Goal: Use online tool/utility: Utilize a website feature to perform a specific function

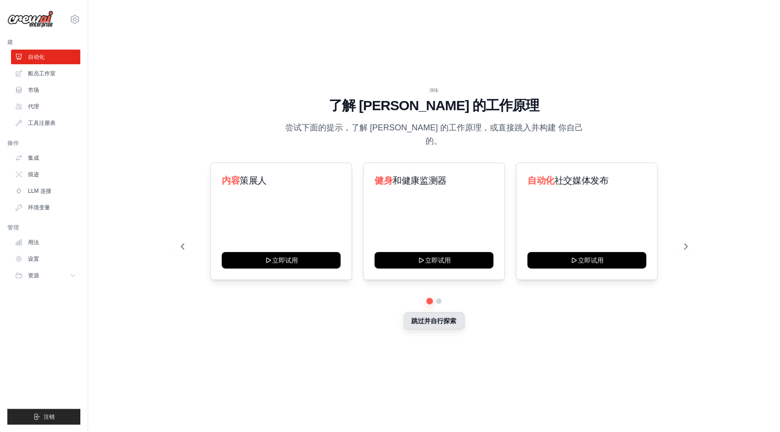
click at [436, 315] on button "跳过并自行探索" at bounding box center [434, 320] width 61 height 17
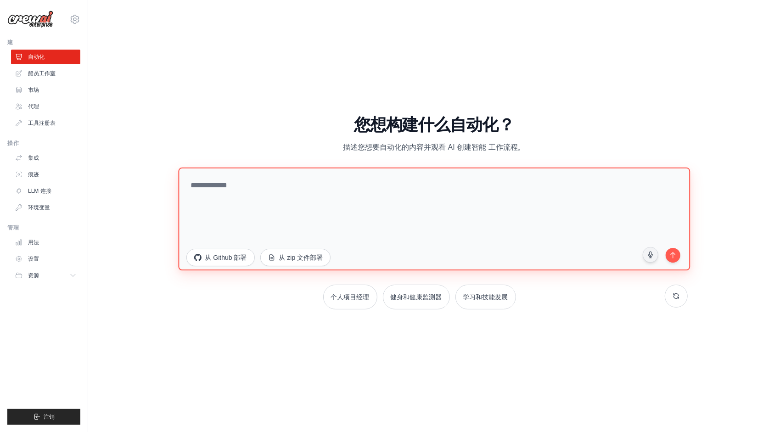
click at [435, 207] on textarea at bounding box center [434, 218] width 512 height 103
click at [435, 207] on textarea "**********" at bounding box center [434, 218] width 512 height 103
type textarea "**********"
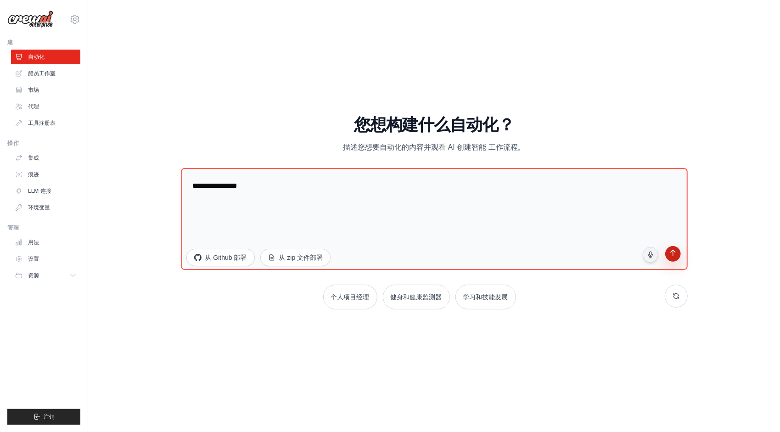
click at [673, 256] on icon "submit" at bounding box center [672, 254] width 5 height 6
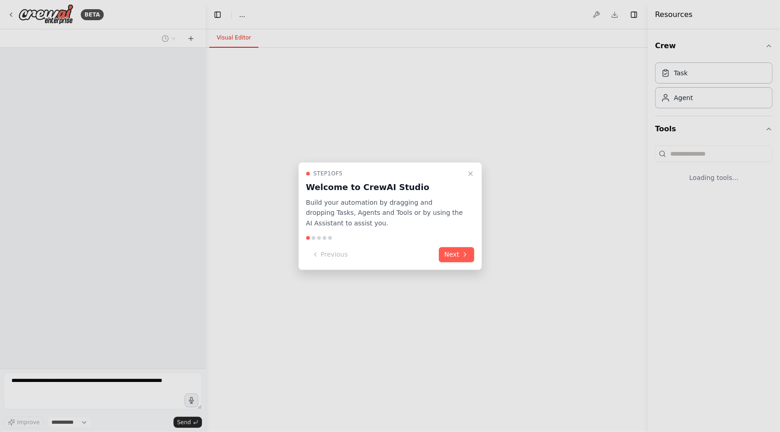
select select "****"
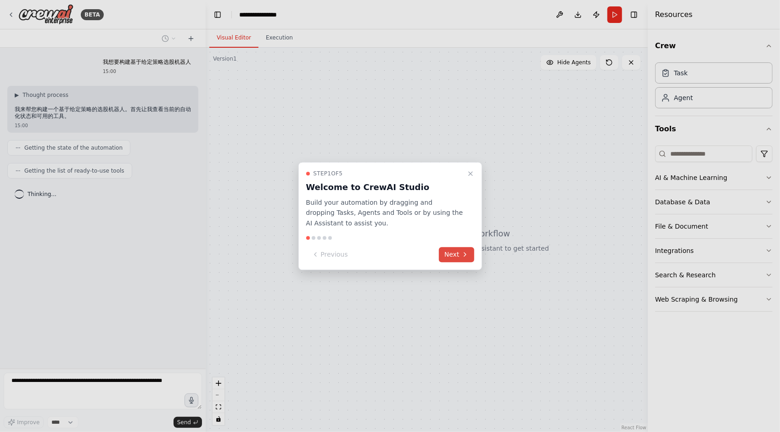
click at [459, 252] on button "Next" at bounding box center [456, 254] width 35 height 15
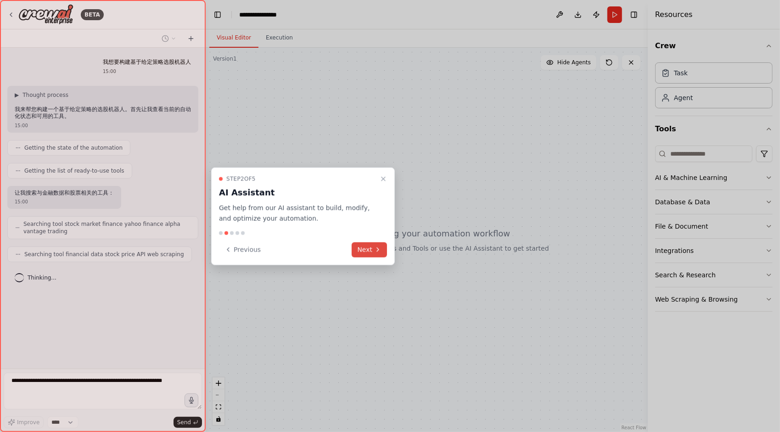
click at [378, 248] on icon at bounding box center [377, 249] width 7 height 7
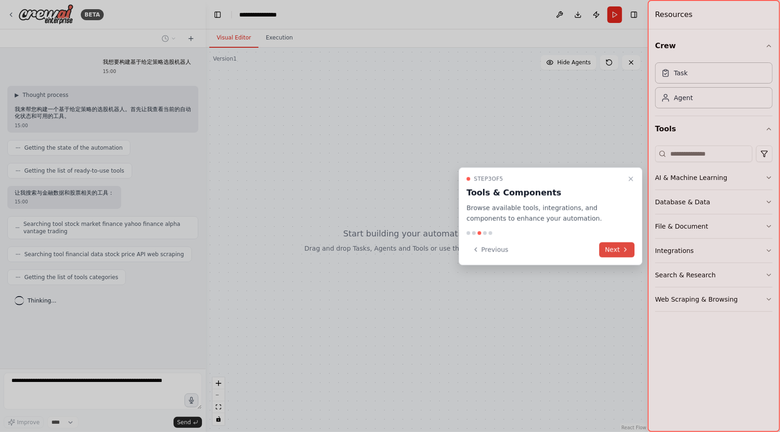
click at [607, 251] on button "Next" at bounding box center [616, 249] width 35 height 15
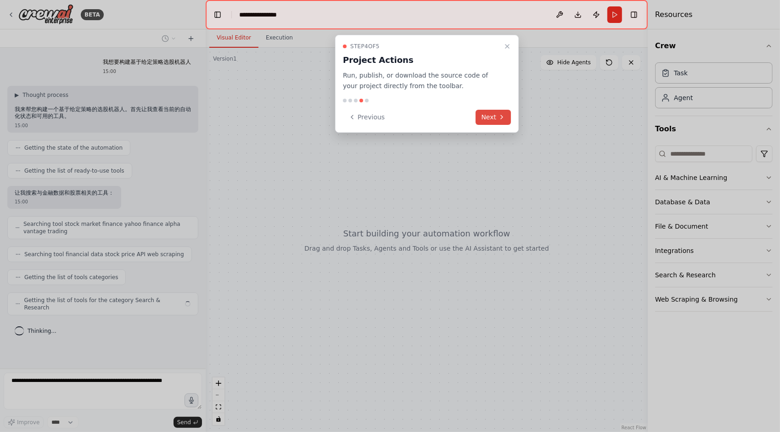
click at [488, 113] on button "Next" at bounding box center [492, 117] width 35 height 15
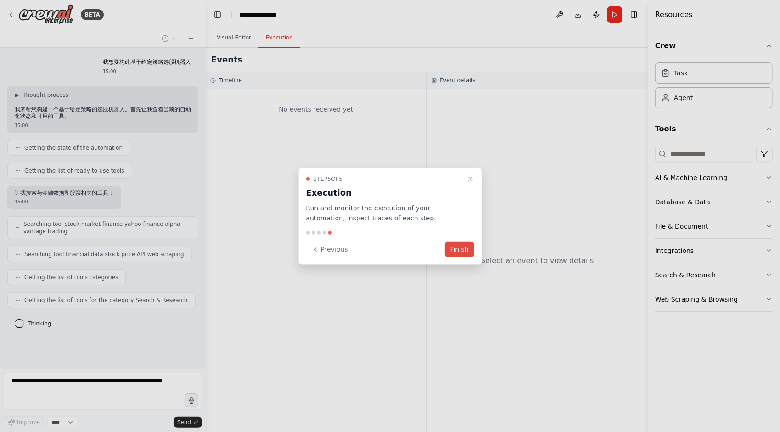
click at [460, 243] on button "Finish" at bounding box center [459, 249] width 29 height 15
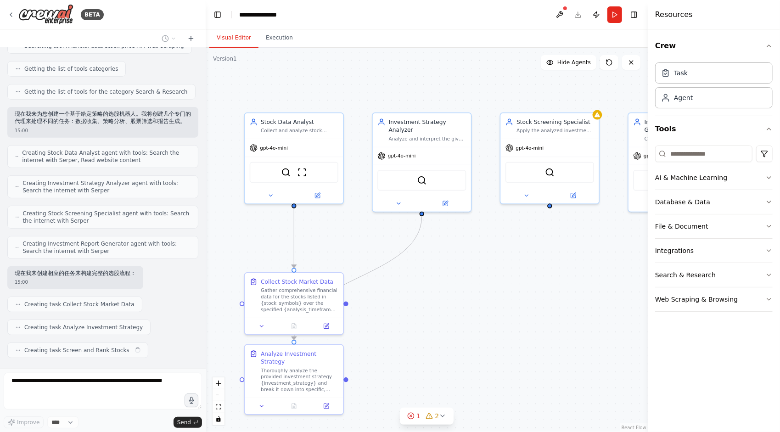
scroll to position [231, 0]
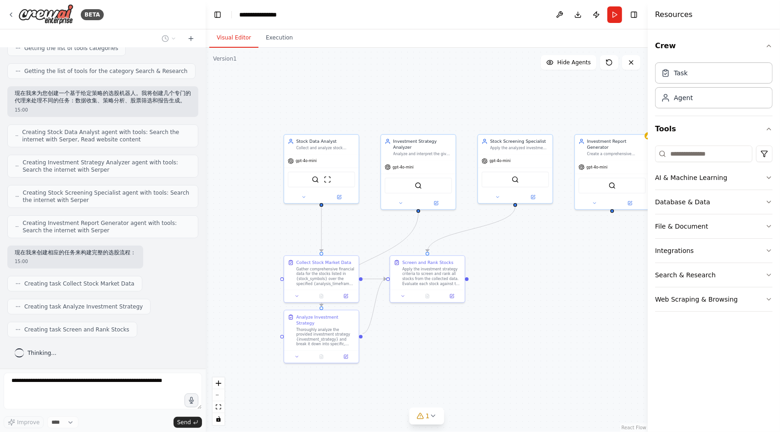
drag, startPoint x: 393, startPoint y: 120, endPoint x: 375, endPoint y: 72, distance: 50.5
click at [375, 72] on div ".deletable-edge-delete-btn { width: 20px; height: 20px; border: 0px solid #ffff…" at bounding box center [427, 240] width 442 height 384
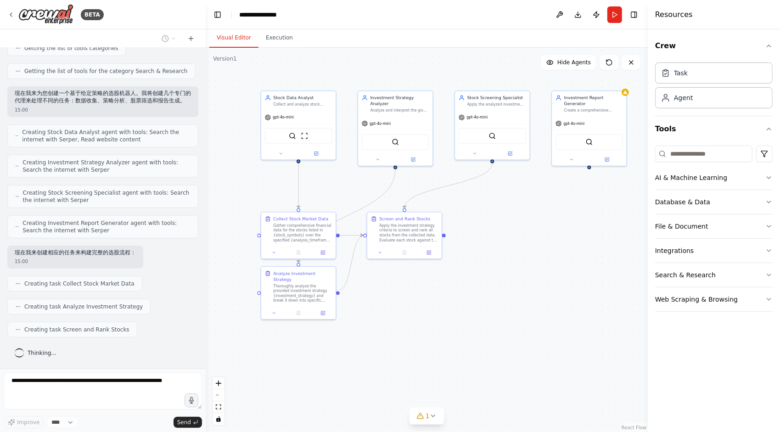
drag, startPoint x: 568, startPoint y: 302, endPoint x: 548, endPoint y: 267, distance: 40.7
click at [548, 267] on div ".deletable-edge-delete-btn { width: 20px; height: 20px; border: 0px solid #ffff…" at bounding box center [427, 240] width 442 height 384
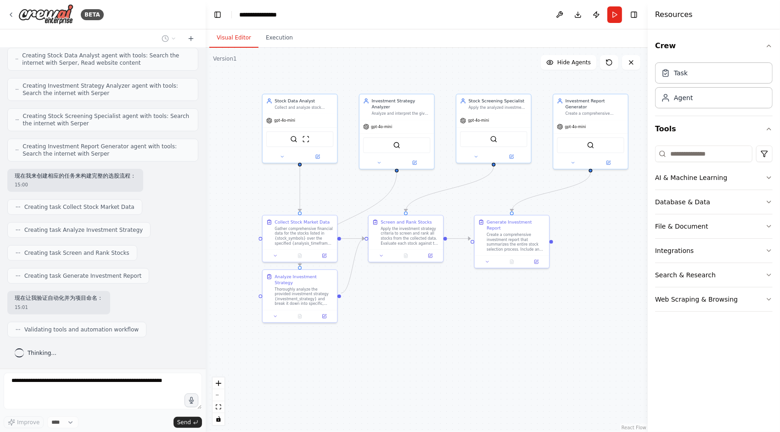
scroll to position [329, 0]
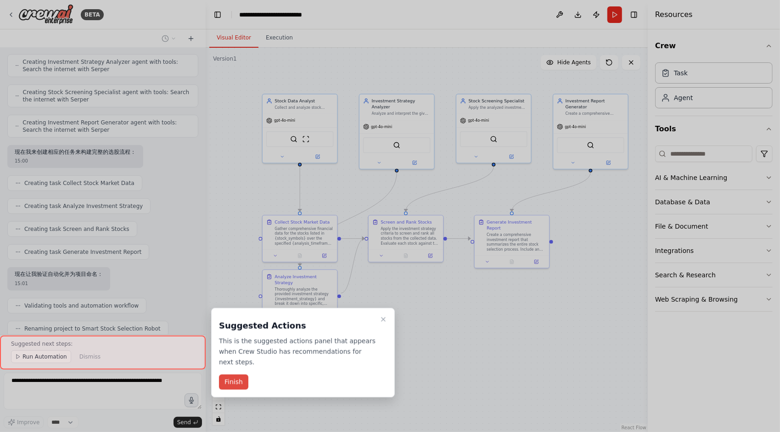
click at [235, 379] on button "Finish" at bounding box center [233, 381] width 29 height 15
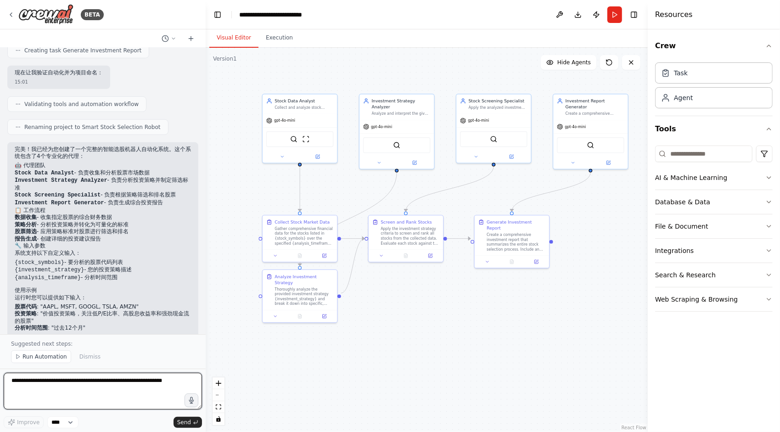
scroll to position [522, 0]
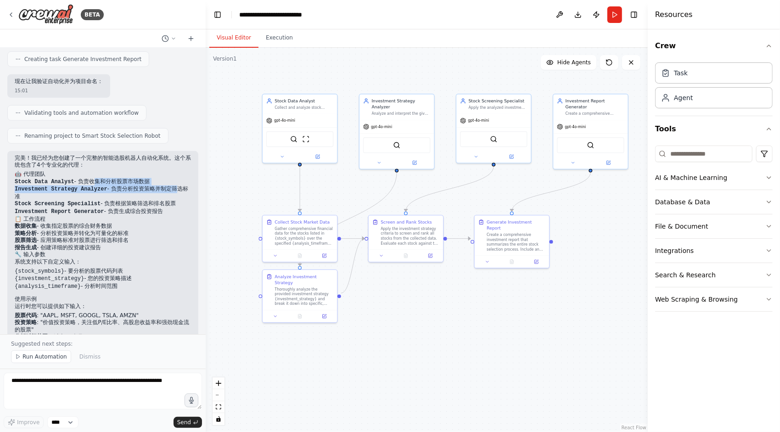
drag, startPoint x: 86, startPoint y: 186, endPoint x: 166, endPoint y: 189, distance: 80.4
click at [166, 189] on ol "Stock Data Analyst - 负责收集和分析股票市场数据 Investment Strategy Analyzer - 负责分析投资策略并制定筛选…" at bounding box center [103, 197] width 176 height 38
drag, startPoint x: 166, startPoint y: 189, endPoint x: 156, endPoint y: 228, distance: 39.8
click at [156, 228] on li "数据收集 - 收集指定股票的综合财务数据" at bounding box center [103, 226] width 176 height 7
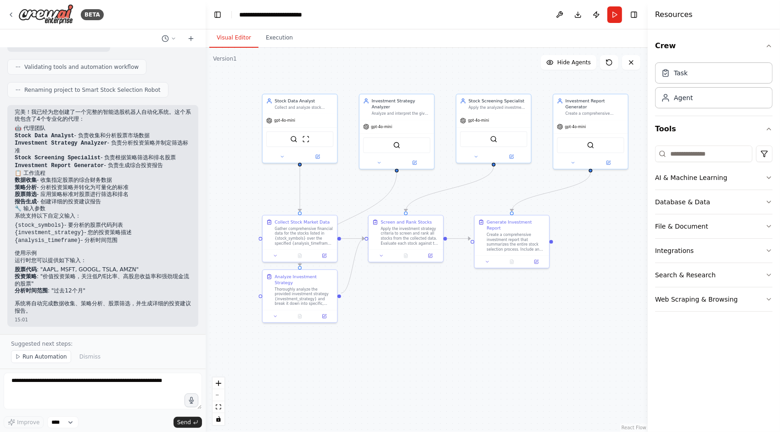
click at [48, 272] on li "股票代码 : "AAPL, MSFT, GOOGL, TSLA, AMZN"" at bounding box center [103, 269] width 176 height 7
drag, startPoint x: 16, startPoint y: 270, endPoint x: 91, endPoint y: 291, distance: 78.2
click at [91, 291] on ul "股票代码 : "AAPL, MSFT, GOOGL, TSLA, AMZN" 投资策略 : "价值投资策略，关注低P/E比率、高股息收益率和强劲现金流的股票"…" at bounding box center [103, 280] width 176 height 28
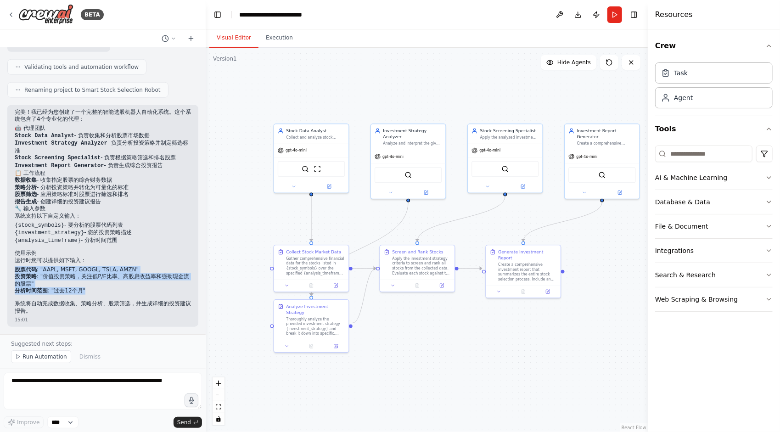
drag, startPoint x: 470, startPoint y: 306, endPoint x: 481, endPoint y: 336, distance: 32.0
click at [481, 336] on div ".deletable-edge-delete-btn { width: 20px; height: 20px; border: 0px solid #ffff…" at bounding box center [427, 240] width 442 height 384
click at [706, 72] on div "Task" at bounding box center [713, 72] width 117 height 21
click at [680, 76] on div "Task" at bounding box center [681, 72] width 14 height 9
click at [692, 74] on div "Task" at bounding box center [713, 72] width 117 height 21
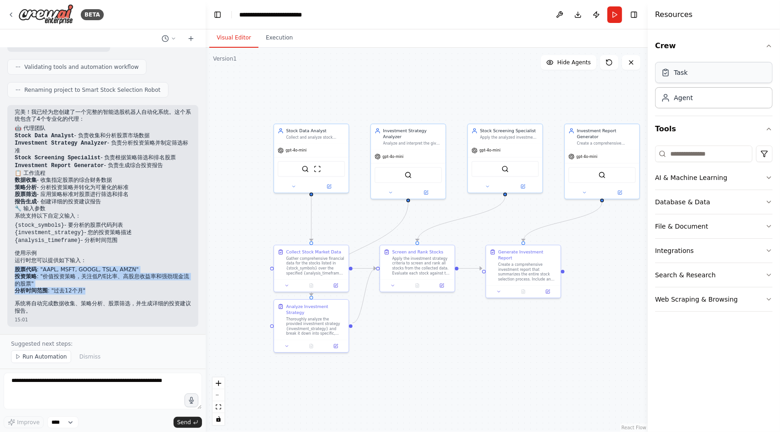
click at [692, 74] on div "Task" at bounding box center [713, 72] width 117 height 21
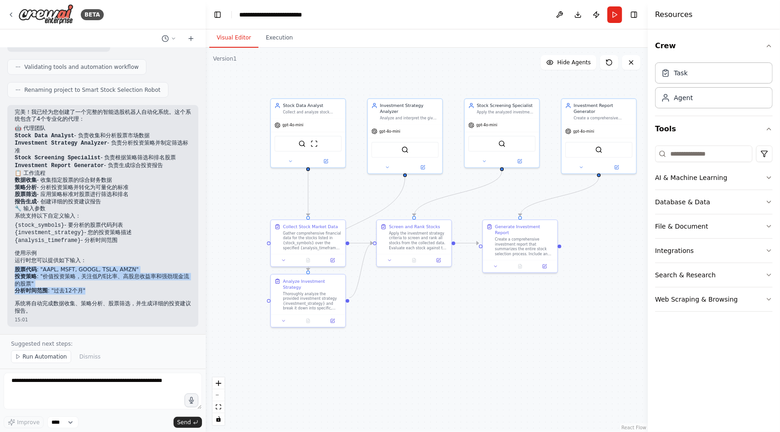
drag, startPoint x: 436, startPoint y: 343, endPoint x: 432, endPoint y: 316, distance: 27.3
click at [432, 316] on div ".deletable-edge-delete-btn { width: 20px; height: 20px; border: 0px solid #ffff…" at bounding box center [427, 240] width 442 height 384
drag, startPoint x: 304, startPoint y: 291, endPoint x: 354, endPoint y: 371, distance: 93.8
click at [354, 371] on div "Thoroughly analyze the provided investment strategy {investment_strategy} and b…" at bounding box center [360, 376] width 59 height 19
click at [418, 243] on div "Apply the investment strategy criteria to screen and rank all stocks from the c…" at bounding box center [420, 243] width 59 height 19
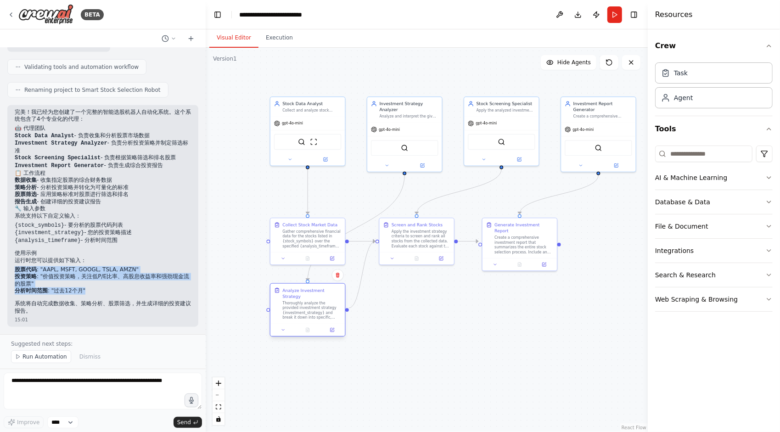
drag, startPoint x: 365, startPoint y: 368, endPoint x: 316, endPoint y: 303, distance: 80.9
click at [316, 303] on div "Thoroughly analyze the provided investment strategy {investment_strategy} and b…" at bounding box center [311, 310] width 59 height 19
click at [291, 161] on button at bounding box center [290, 158] width 34 height 7
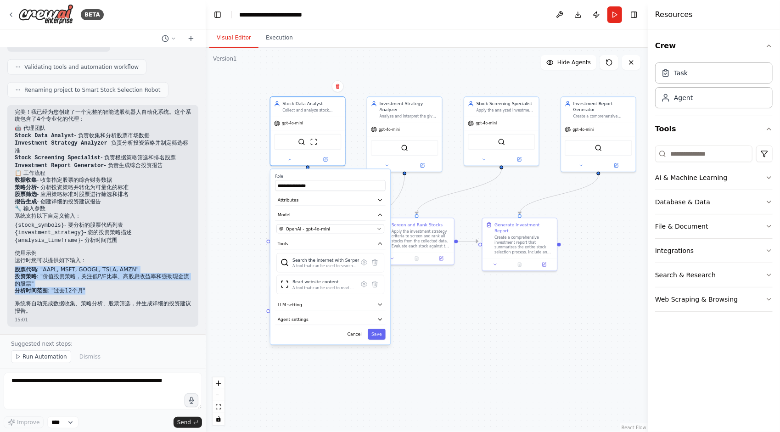
click at [456, 323] on div ".deletable-edge-delete-btn { width: 20px; height: 20px; border: 0px solid #ffff…" at bounding box center [427, 240] width 442 height 384
click at [457, 323] on div ".deletable-edge-delete-btn { width: 20px; height: 20px; border: 0px solid #ffff…" at bounding box center [427, 240] width 442 height 384
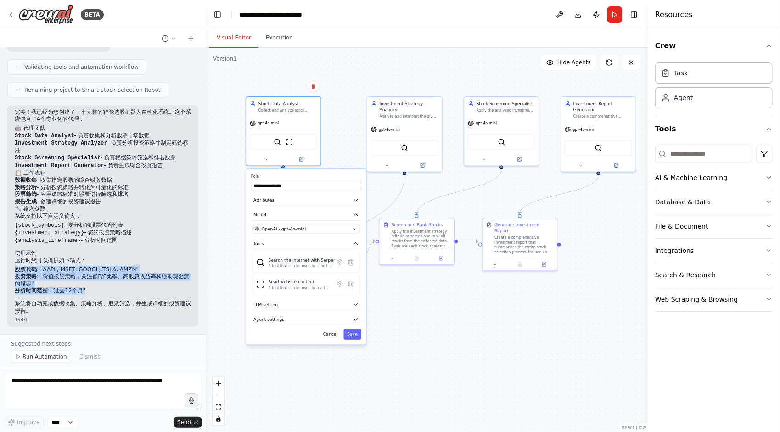
drag, startPoint x: 341, startPoint y: 174, endPoint x: 314, endPoint y: 172, distance: 27.1
click at [314, 172] on div "**********" at bounding box center [306, 256] width 120 height 175
click at [337, 335] on button "Cancel" at bounding box center [330, 334] width 22 height 11
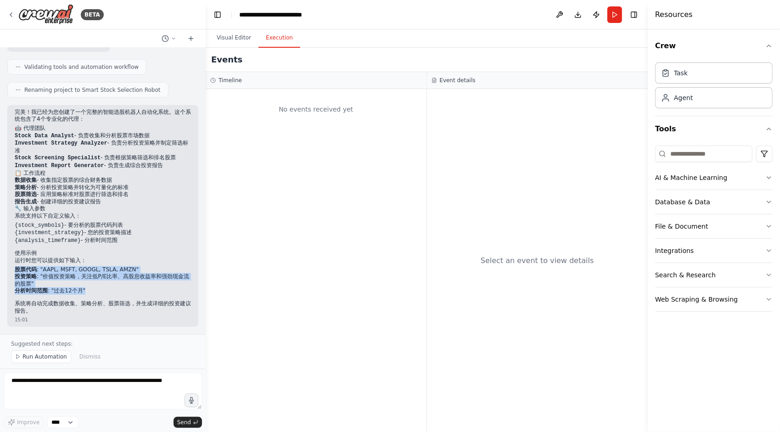
click at [274, 44] on button "Execution" at bounding box center [279, 37] width 42 height 19
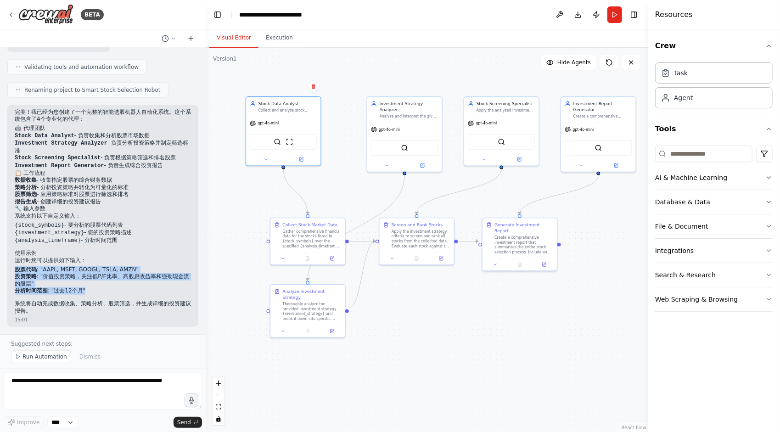
click at [234, 41] on button "Visual Editor" at bounding box center [233, 37] width 49 height 19
click at [691, 77] on div "Task" at bounding box center [713, 72] width 117 height 21
click at [677, 71] on div "Task" at bounding box center [681, 72] width 14 height 9
copy ul "股票代码 : "AAPL, MSFT, GOOGL, TSLA, AMZN" 投资策略 : "价值投资策略，关注低P/E比率、高股息收益率和强劲现金流的股票"…"
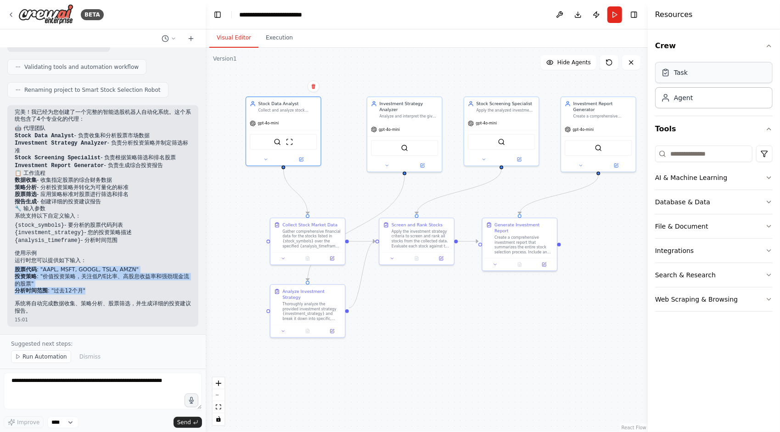
click at [734, 71] on div "Task" at bounding box center [713, 72] width 117 height 21
drag, startPoint x: 746, startPoint y: 69, endPoint x: 731, endPoint y: 69, distance: 14.7
click at [746, 69] on div "Task" at bounding box center [713, 72] width 117 height 21
click at [686, 69] on div "Task" at bounding box center [681, 72] width 14 height 9
click at [682, 97] on div "Agent" at bounding box center [683, 97] width 19 height 9
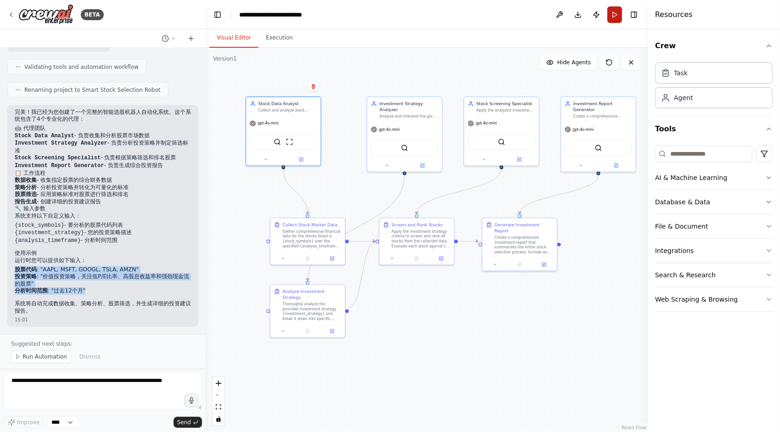
click at [609, 18] on button "Run" at bounding box center [614, 14] width 15 height 17
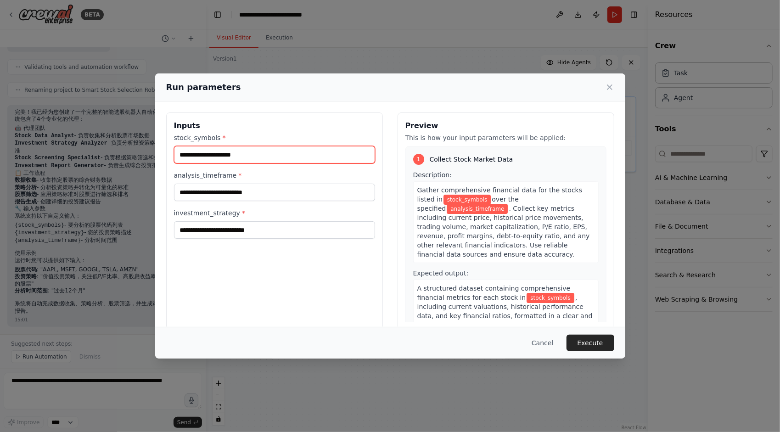
click at [252, 154] on input "stock_symbols *" at bounding box center [274, 154] width 201 height 17
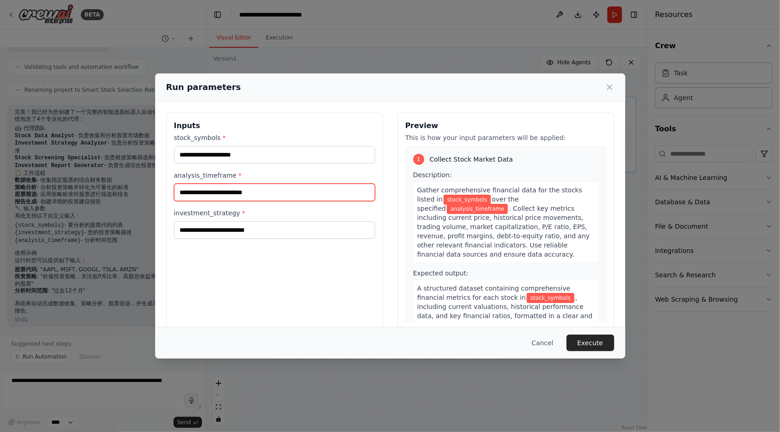
click at [250, 194] on input "analysis_timeframe *" at bounding box center [274, 192] width 201 height 17
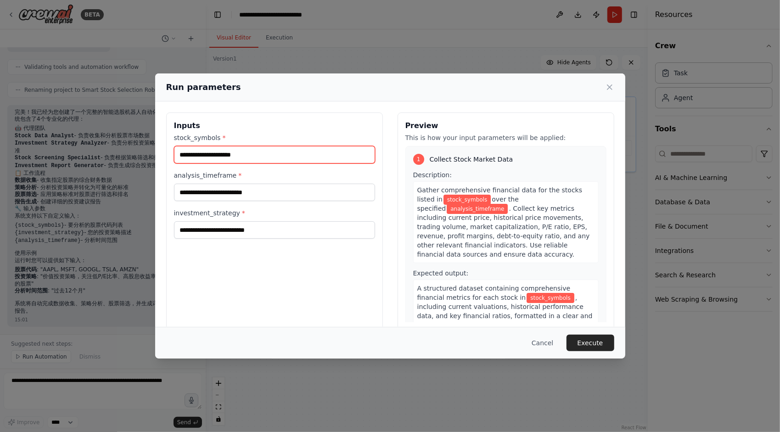
click at [250, 157] on input "stock_symbols *" at bounding box center [274, 154] width 201 height 17
click at [248, 209] on label "investment_strategy *" at bounding box center [274, 212] width 201 height 9
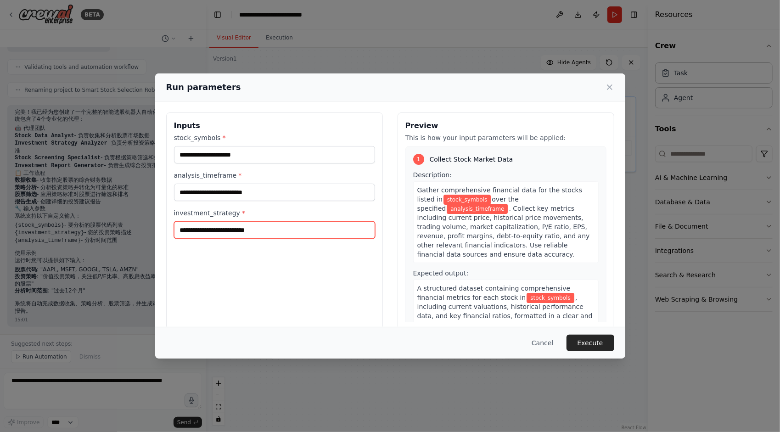
click at [248, 221] on input "investment_strategy *" at bounding box center [274, 229] width 201 height 17
click at [608, 89] on icon at bounding box center [609, 87] width 9 height 9
